Goal: Transaction & Acquisition: Purchase product/service

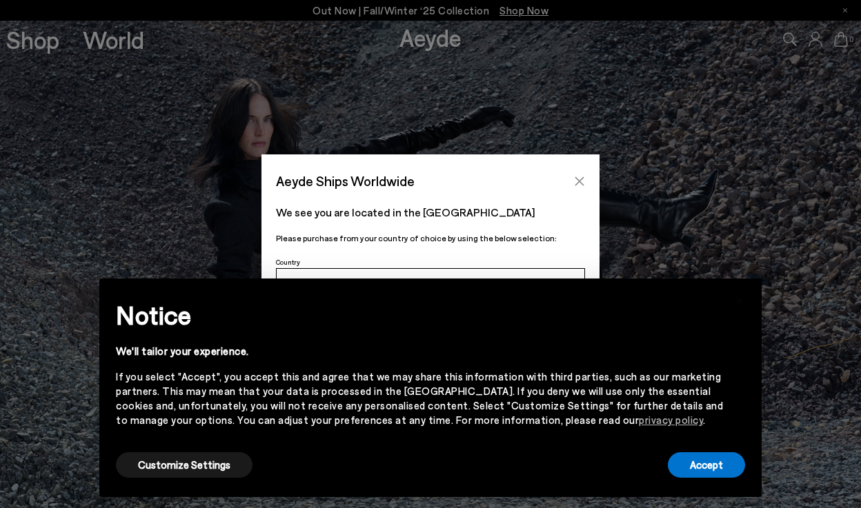
click at [580, 180] on icon "Close" at bounding box center [579, 181] width 9 height 9
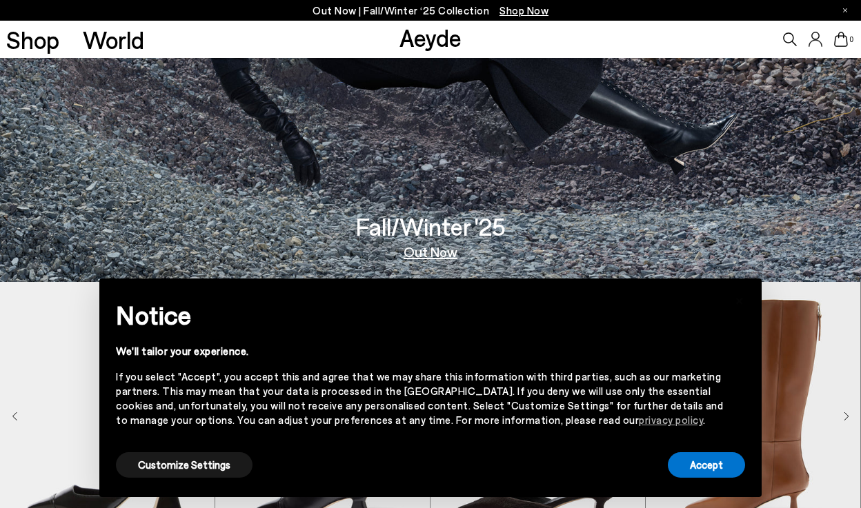
scroll to position [227, 0]
click at [694, 461] on button "Accept" at bounding box center [706, 466] width 77 height 26
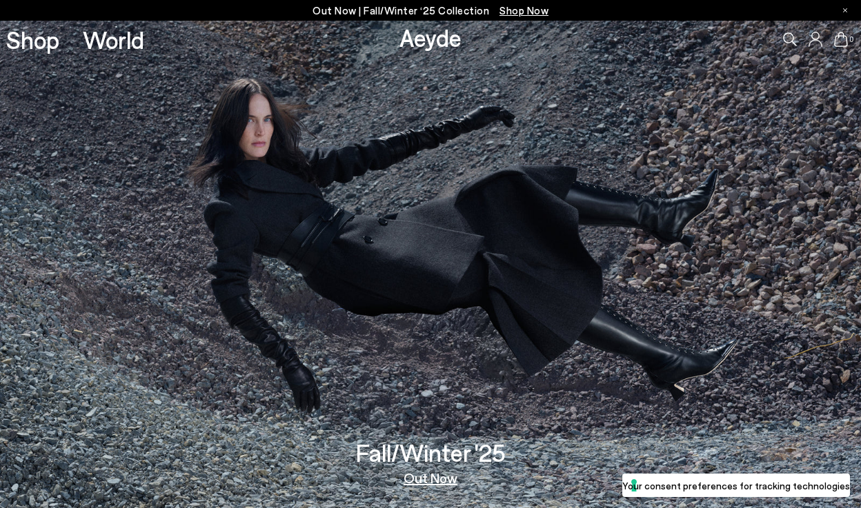
scroll to position [0, 0]
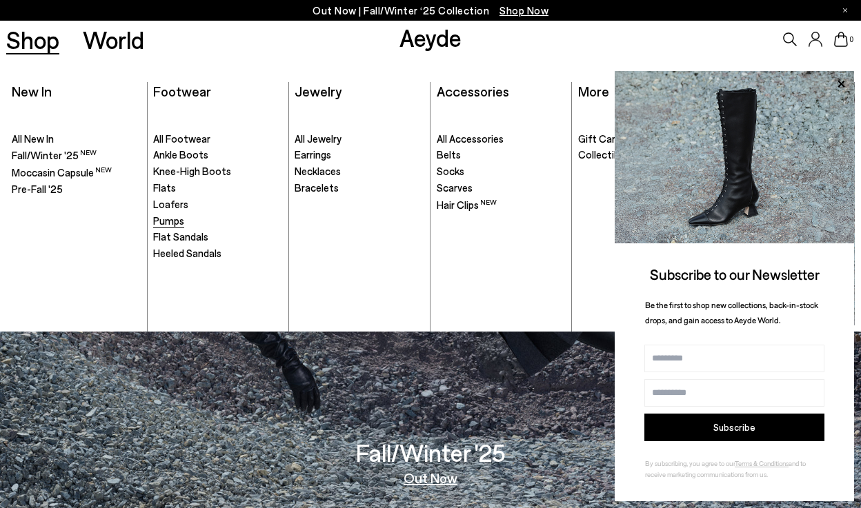
click at [177, 215] on span "Pumps" at bounding box center [168, 221] width 31 height 12
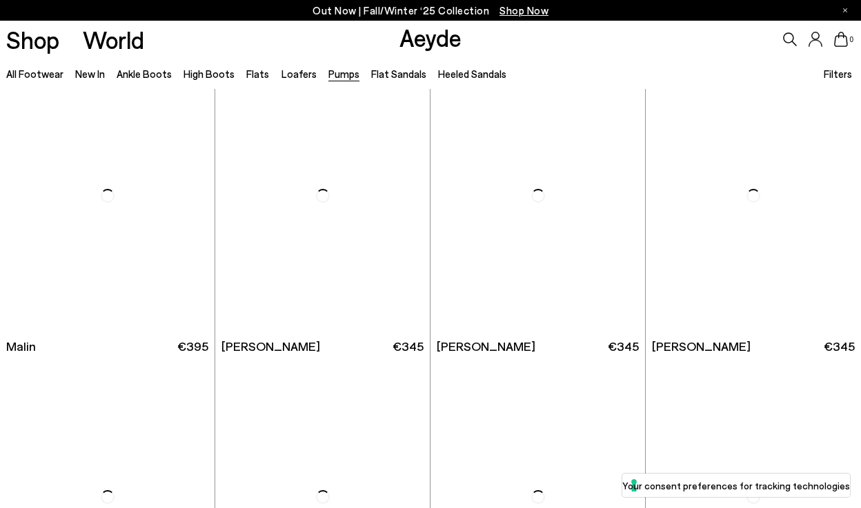
scroll to position [2137, 0]
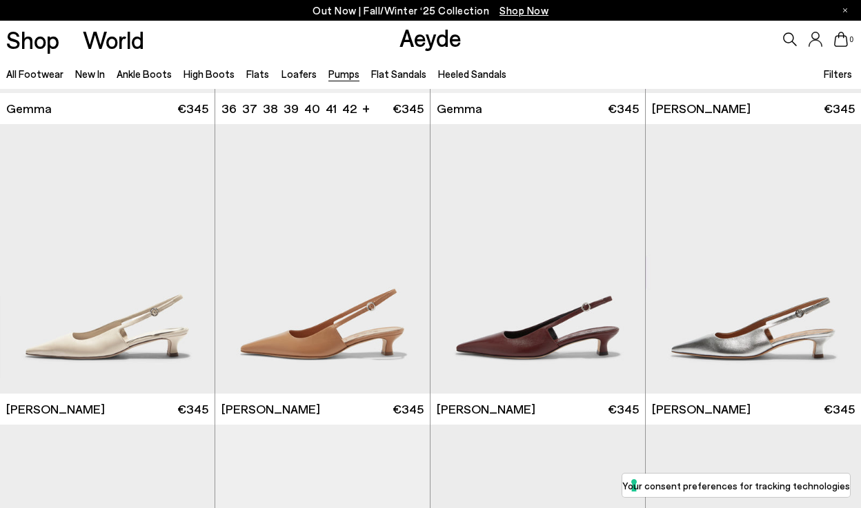
scroll to position [3578, 0]
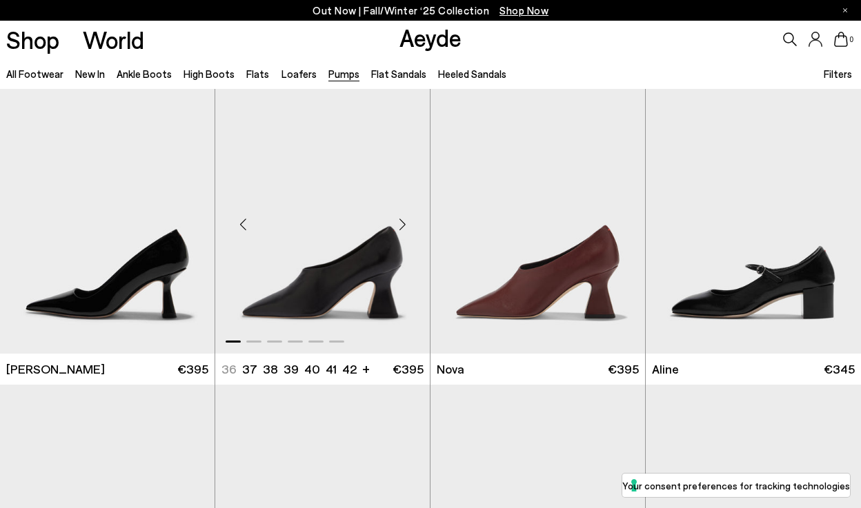
scroll to position [4824, 0]
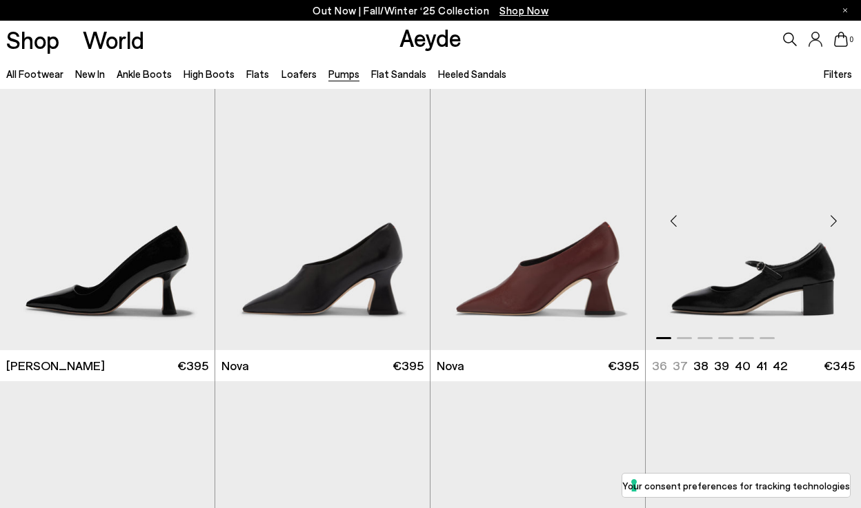
click at [792, 303] on img "1 / 6" at bounding box center [753, 216] width 215 height 270
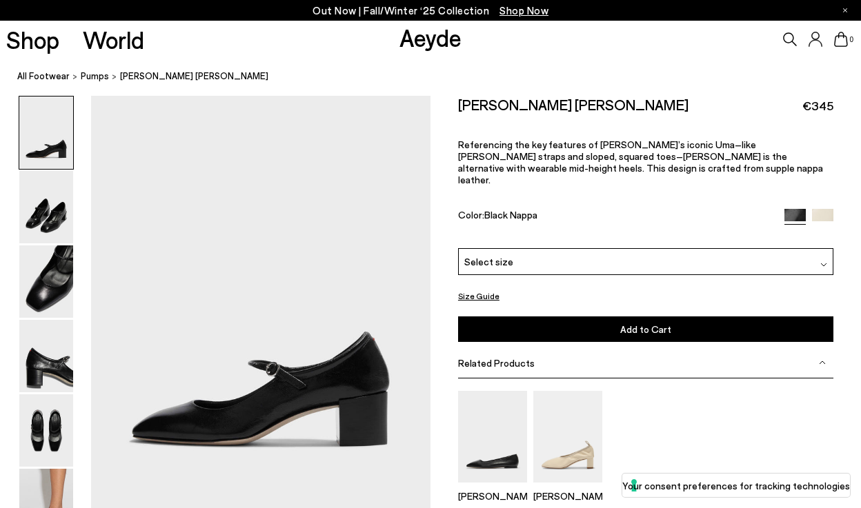
click at [826, 209] on img at bounding box center [822, 219] width 21 height 21
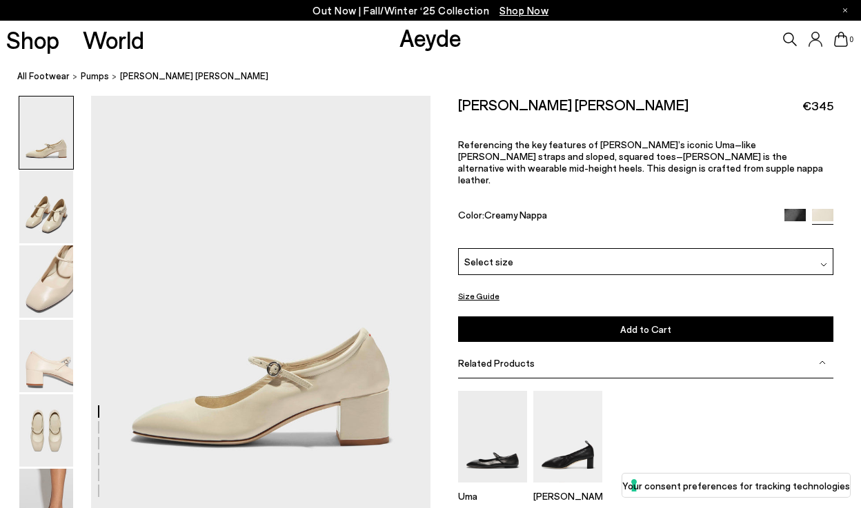
click at [789, 209] on img at bounding box center [794, 219] width 21 height 21
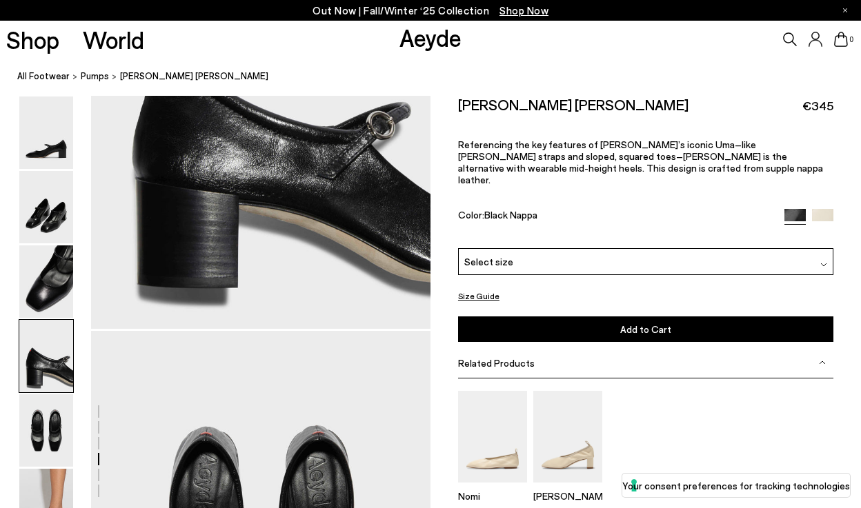
scroll to position [1545, 0]
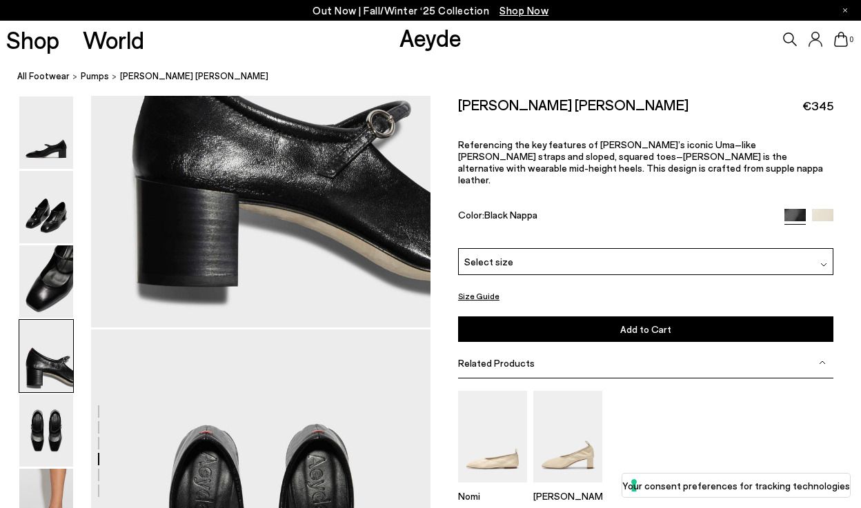
click at [827, 261] on img at bounding box center [823, 264] width 7 height 7
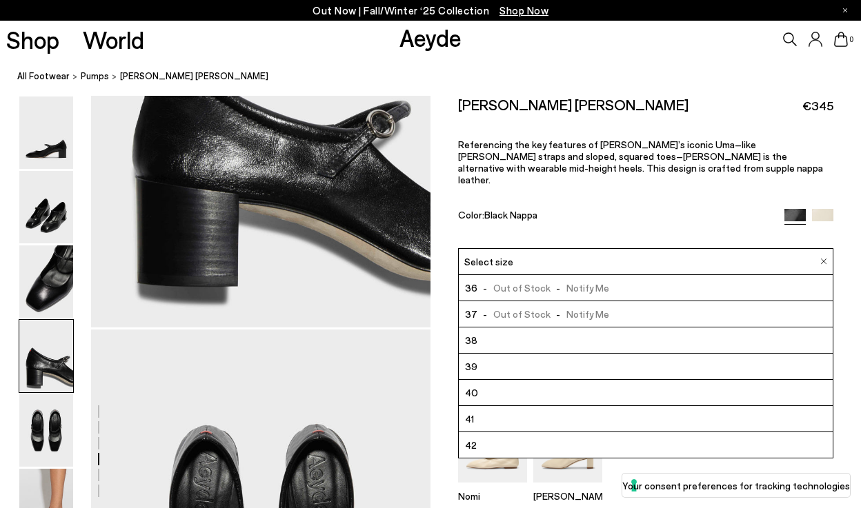
click at [590, 306] on span "- Out of Stock - Notify Me" at bounding box center [543, 314] width 132 height 17
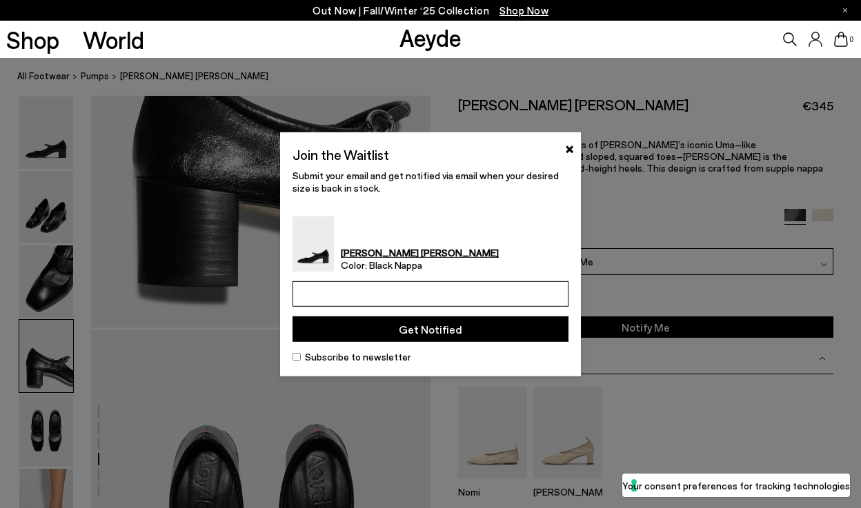
click at [466, 305] on input "email" at bounding box center [431, 294] width 276 height 26
type input "**********"
click at [401, 335] on button "Get Notified" at bounding box center [431, 330] width 276 height 26
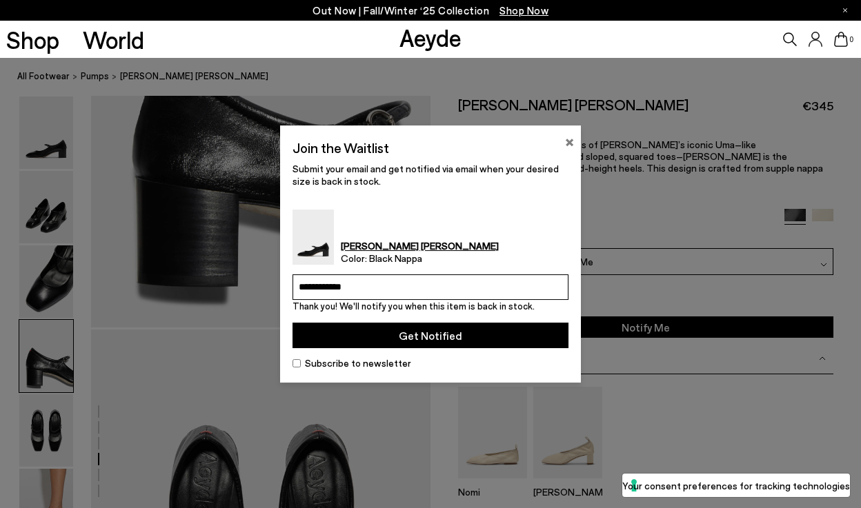
click at [572, 139] on button "×" at bounding box center [569, 140] width 9 height 17
